Goal: Obtain resource: Download file/media

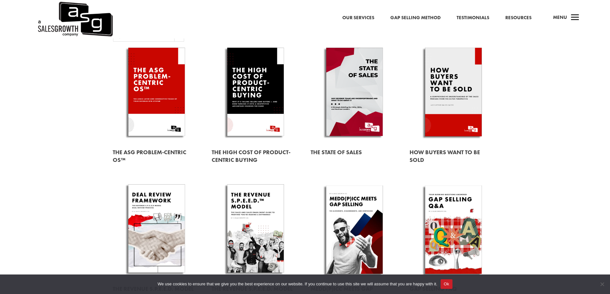
scroll to position [61, 0]
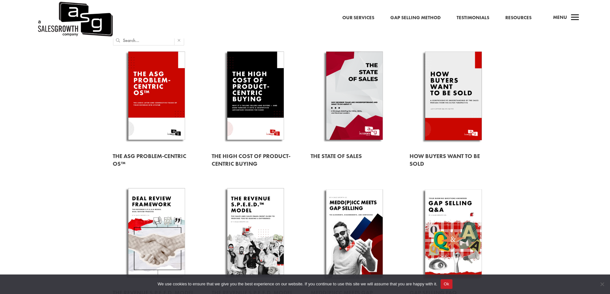
click at [276, 93] on link at bounding box center [256, 97] width 88 height 100
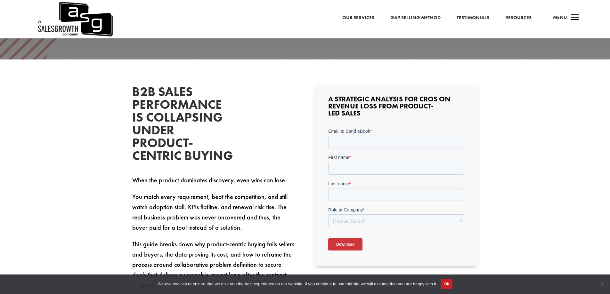
scroll to position [165, 0]
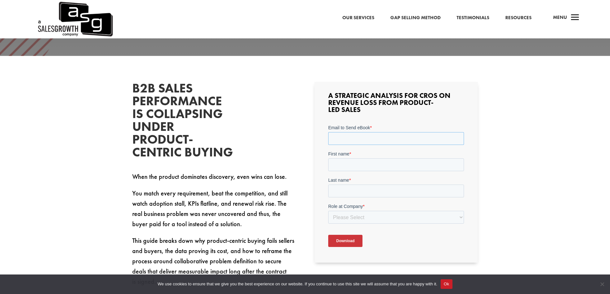
click at [356, 139] on input "Email to Send eBook *" at bounding box center [396, 138] width 136 height 13
type input "web1390@gmail.com"
click at [353, 164] on input "First name *" at bounding box center [396, 164] width 136 height 13
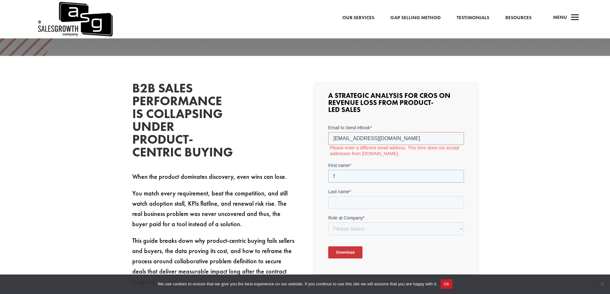
type input "f"
click at [343, 205] on input "Last name *" at bounding box center [396, 202] width 136 height 13
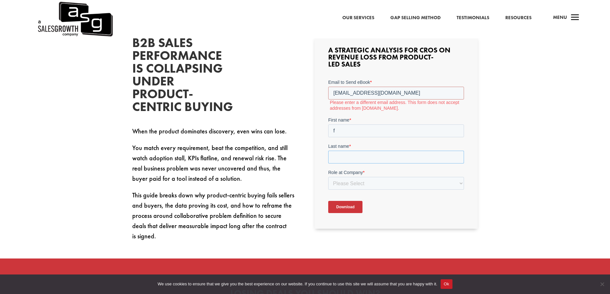
scroll to position [214, 0]
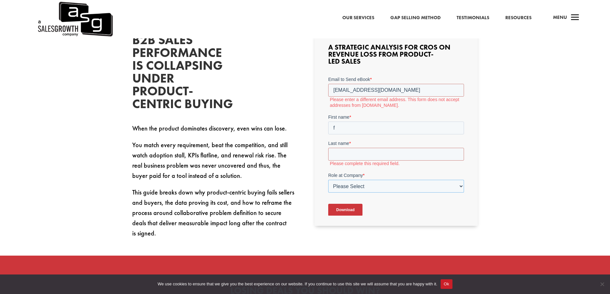
click at [429, 180] on select "Please Select C-Level (CRO, CSO, etc) Senior Leadership (VP of Sales, VP of Ena…" at bounding box center [396, 186] width 136 height 13
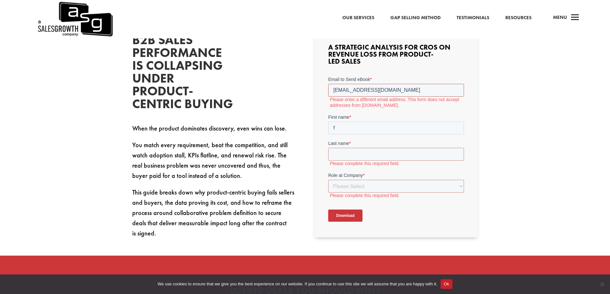
click at [375, 90] on input "web1390@gmail.com" at bounding box center [396, 90] width 136 height 13
paste input "ceo@hadsbezan"
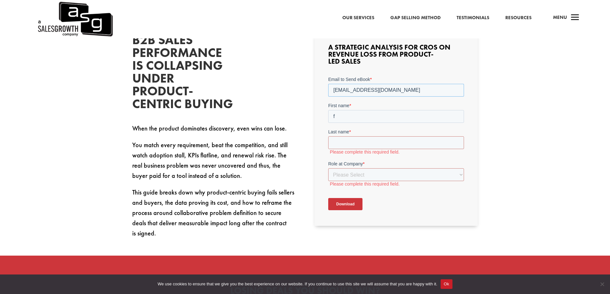
type input "ceo@hadsbezan.com"
click at [357, 138] on input "Last name *" at bounding box center [396, 142] width 136 height 13
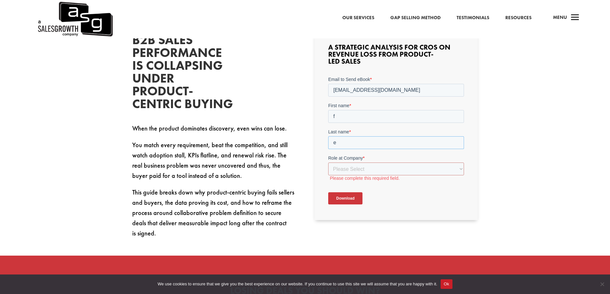
type input "e"
click at [344, 170] on select "Please Select C-Level (CRO, CSO, etc) Senior Leadership (VP of Sales, VP of Ena…" at bounding box center [396, 169] width 136 height 13
select select "C-Level (CRO, CSO, etc)"
click at [328, 163] on select "Please Select C-Level (CRO, CSO, etc) Senior Leadership (VP of Sales, VP of Ena…" at bounding box center [396, 169] width 136 height 13
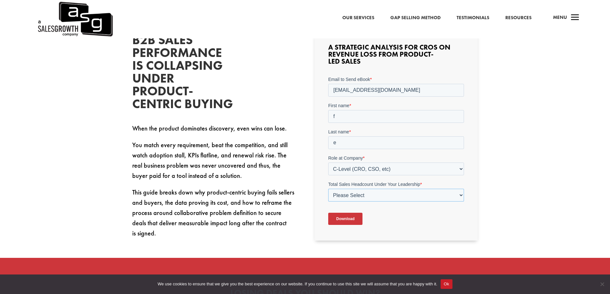
click at [360, 197] on select "Please Select Just Me 1-9 10-19 20-49 50-99 100+" at bounding box center [396, 195] width 136 height 13
select select "Just Me"
click at [328, 189] on select "Please Select Just Me 1-9 10-19 20-49 50-99 100+" at bounding box center [396, 195] width 136 height 13
click at [350, 221] on input "Download" at bounding box center [345, 219] width 34 height 12
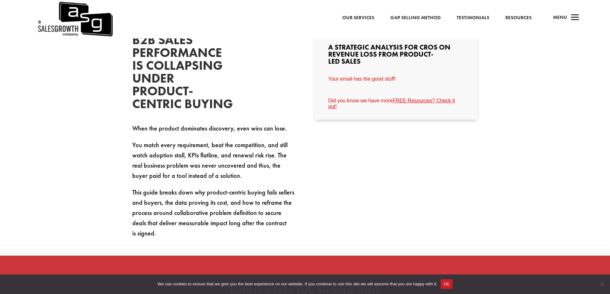
drag, startPoint x: 379, startPoint y: 81, endPoint x: 410, endPoint y: 80, distance: 31.4
click at [410, 80] on p "Your email has the good stuff!" at bounding box center [396, 79] width 136 height 6
click at [434, 77] on div "A Strategic Analysis for CROs on Revenue Loss from Product-Led Sales" at bounding box center [395, 77] width 163 height 86
click at [377, 81] on span "Your email has the good stuff!" at bounding box center [362, 78] width 68 height 5
click at [413, 80] on p "Your email has the good stuff!" at bounding box center [396, 79] width 136 height 6
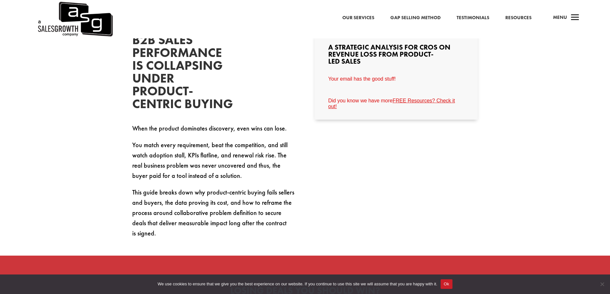
click at [361, 79] on span "Your email has the good stuff!" at bounding box center [362, 78] width 68 height 5
click at [385, 78] on span "Your email has the good stuff!" at bounding box center [362, 78] width 68 height 5
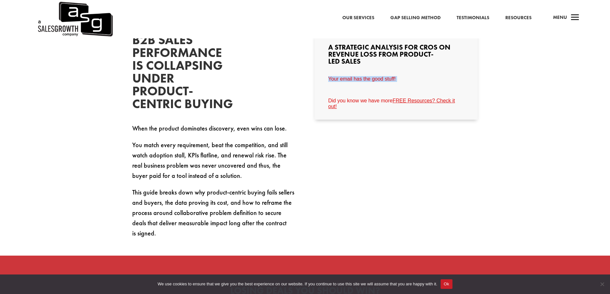
click at [385, 78] on span "Your email has the good stuff!" at bounding box center [362, 78] width 68 height 5
click at [419, 72] on div "A Strategic Analysis for CROs on Revenue Loss from Product-Led Sales" at bounding box center [395, 77] width 163 height 86
click at [444, 285] on button "Ok" at bounding box center [446, 284] width 12 height 10
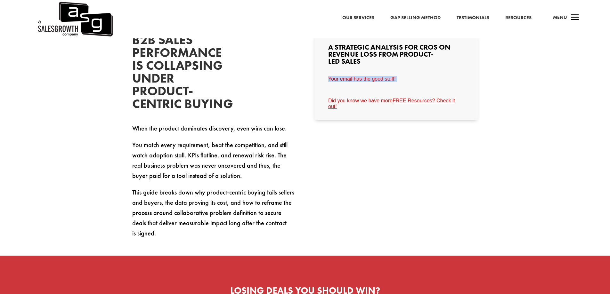
click at [425, 100] on link "FREE Resources? Check it out!" at bounding box center [391, 103] width 127 height 11
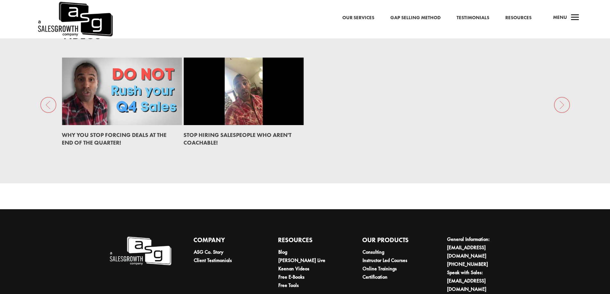
scroll to position [1076, 0]
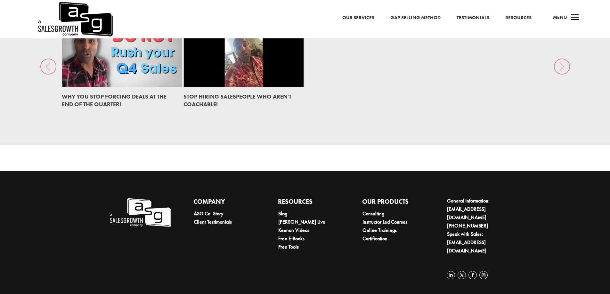
click at [48, 69] on div "Videos See All Videos >> Why You Stop Forcing Deals at the End of the Quarter! …" at bounding box center [305, 53] width 610 height 184
click at [561, 73] on div "Videos See All Videos >> Why You Stop Forcing Deals at the End of the Quarter! …" at bounding box center [305, 53] width 610 height 184
